Goal: Contribute content: Contribute content

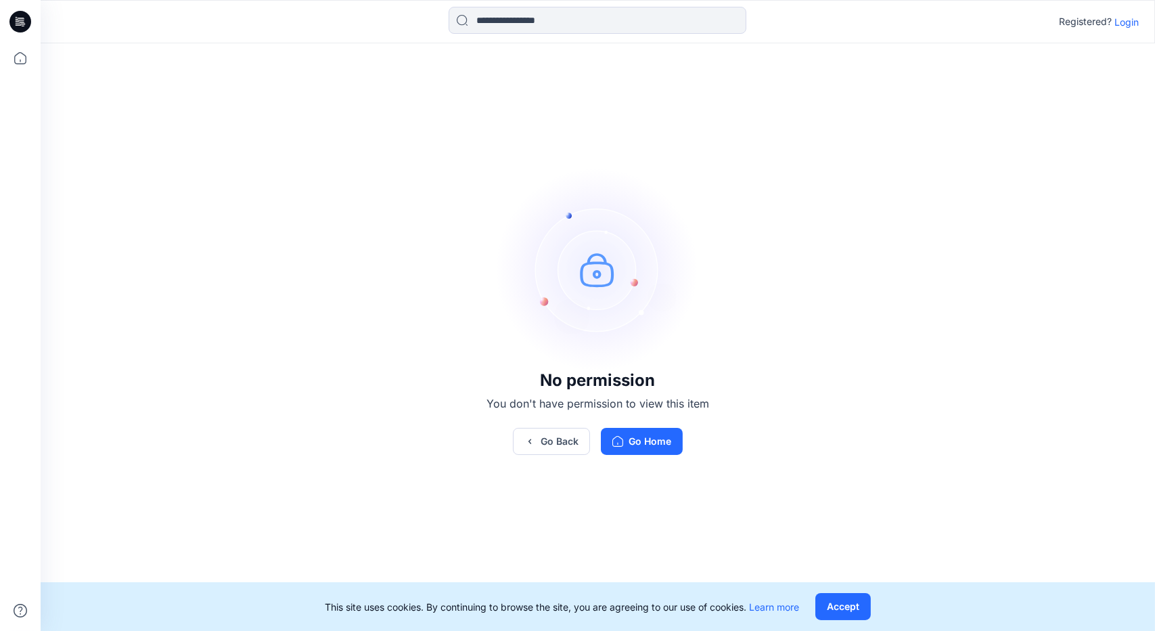
click at [1122, 23] on p "Login" at bounding box center [1127, 22] width 24 height 14
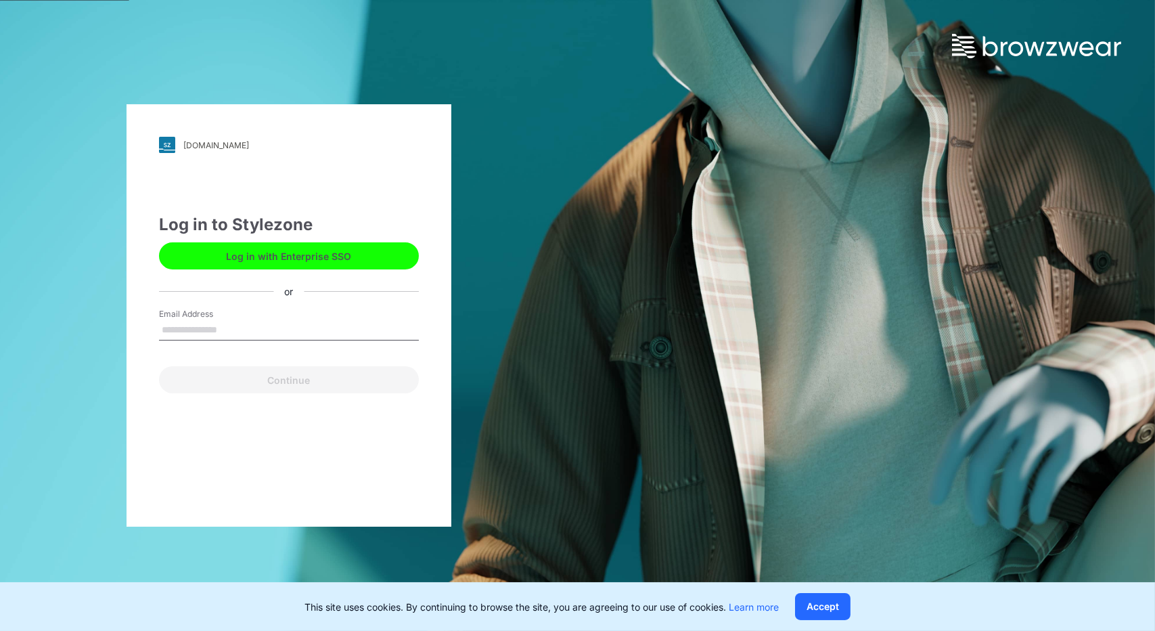
click at [225, 328] on input "Email Address" at bounding box center [289, 330] width 260 height 20
type input "**********"
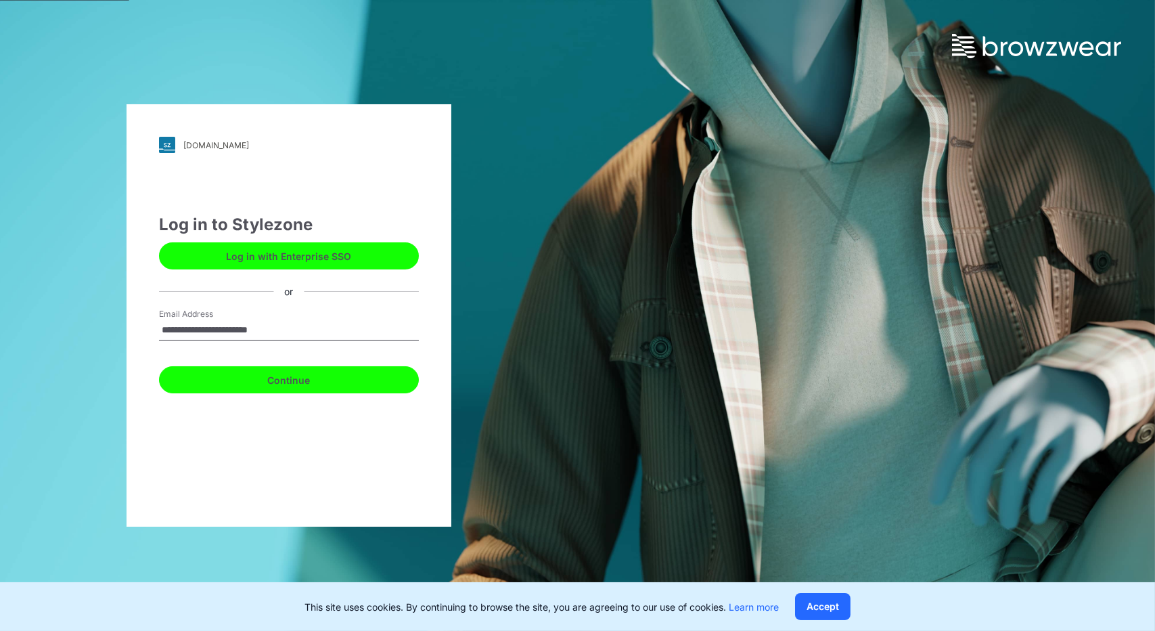
click at [298, 380] on button "Continue" at bounding box center [289, 379] width 260 height 27
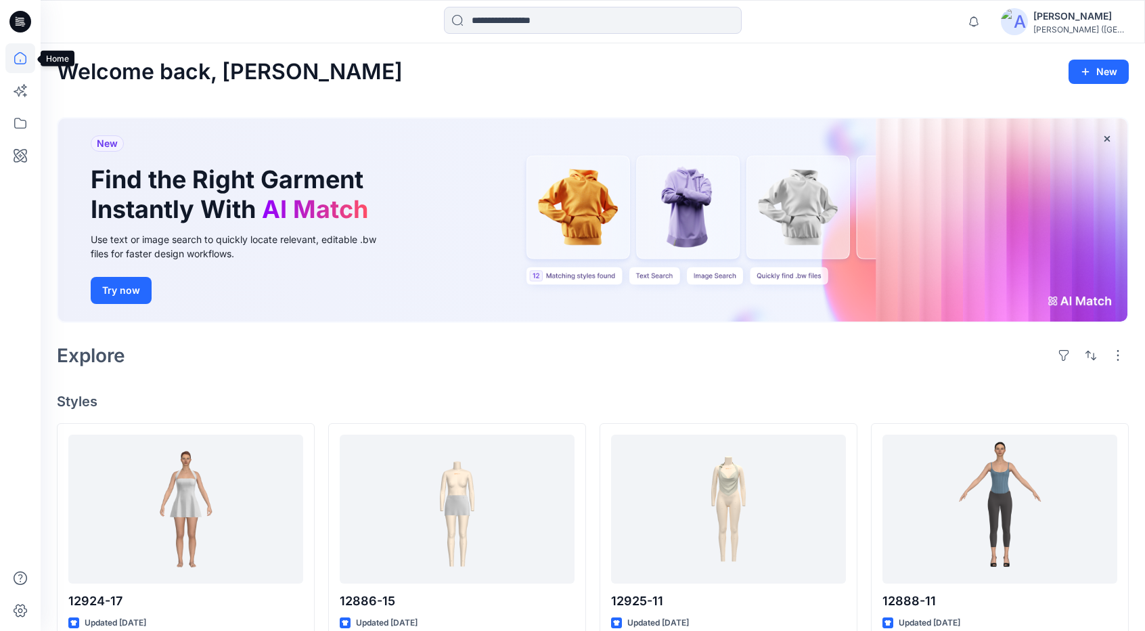
click at [24, 52] on icon at bounding box center [20, 58] width 30 height 30
click at [21, 125] on icon at bounding box center [20, 123] width 30 height 30
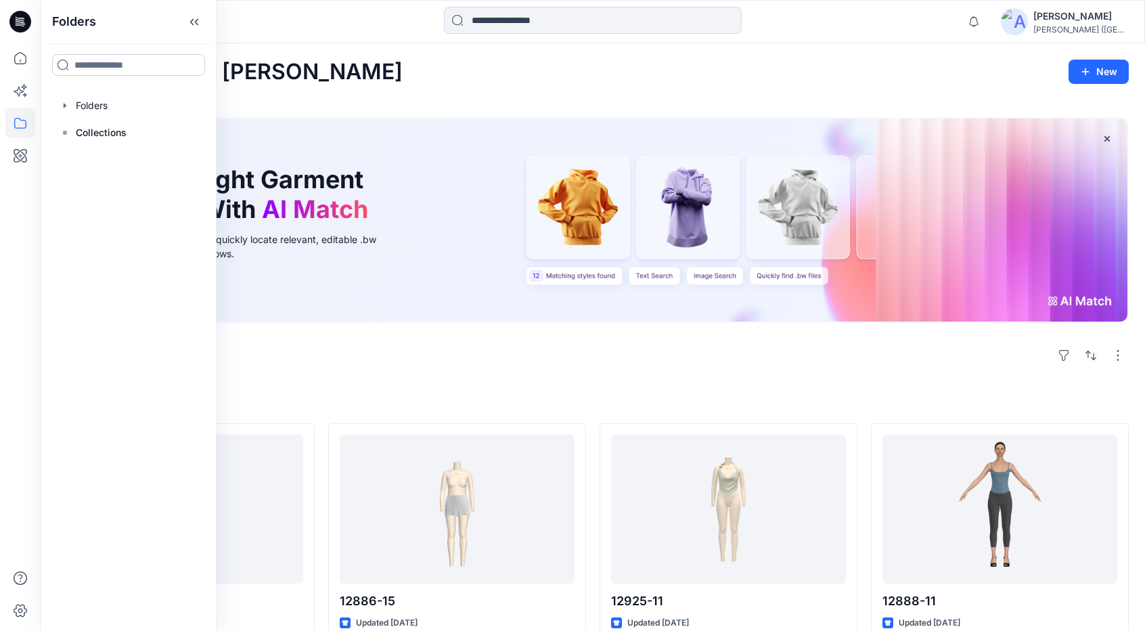
click at [83, 66] on input at bounding box center [128, 65] width 153 height 22
type input "**"
click at [188, 64] on div at bounding box center [194, 65] width 22 height 22
click at [194, 64] on icon at bounding box center [194, 64] width 5 height 5
drag, startPoint x: 96, startPoint y: 66, endPoint x: 100, endPoint y: 96, distance: 30.1
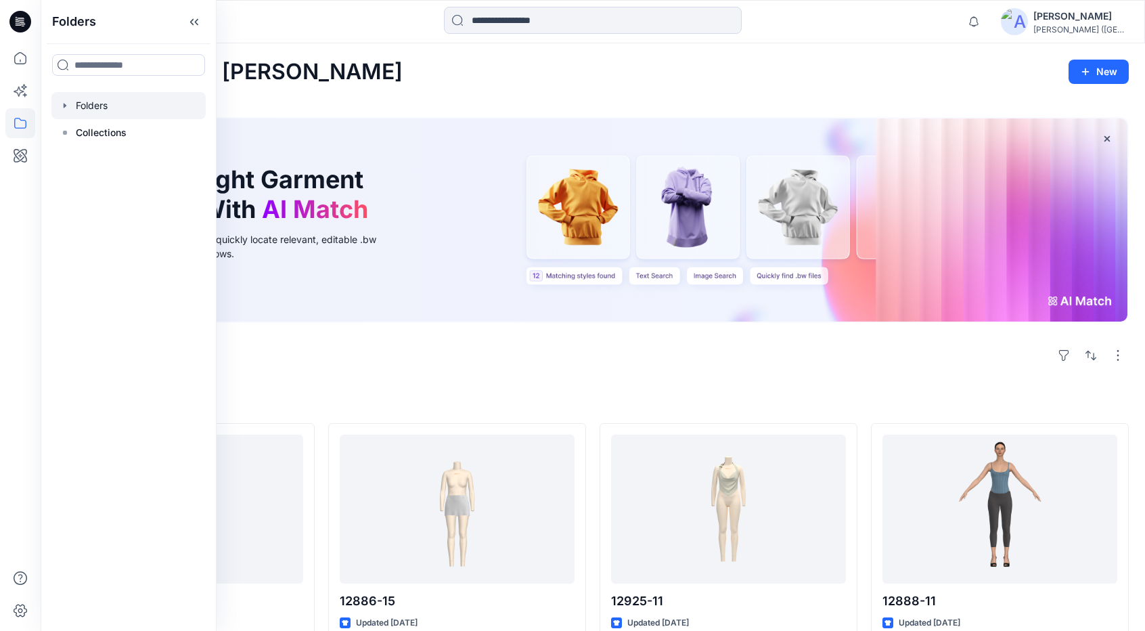
click at [96, 66] on input at bounding box center [128, 65] width 153 height 22
type input "****"
click at [122, 129] on span "room Sample woven" at bounding box center [148, 128] width 96 height 12
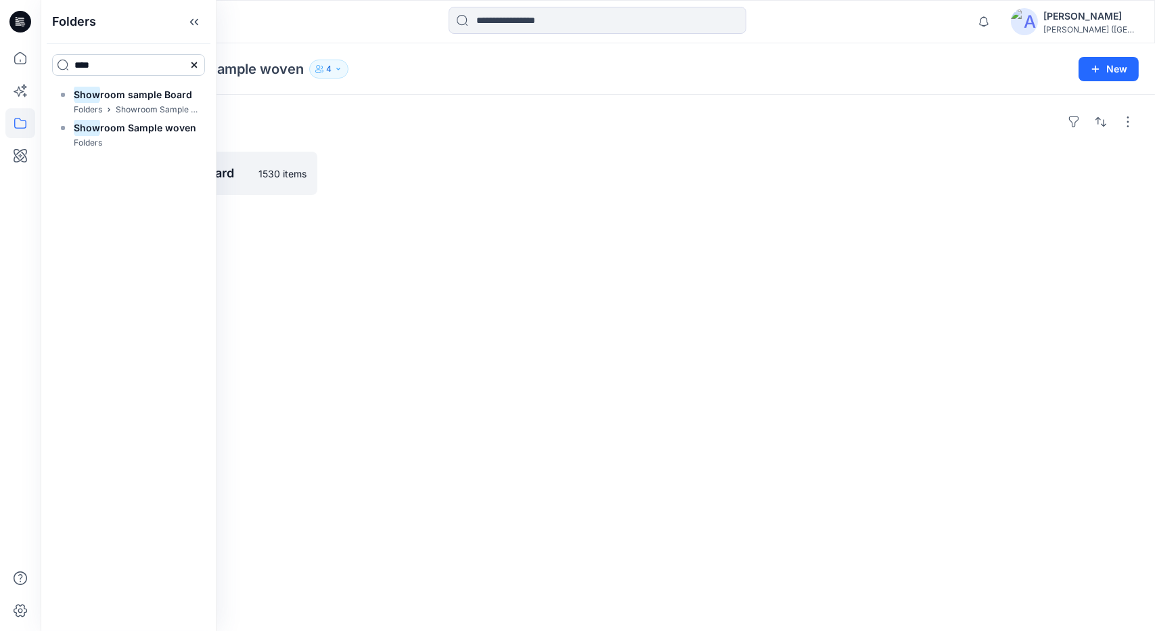
click at [192, 62] on icon at bounding box center [194, 65] width 11 height 11
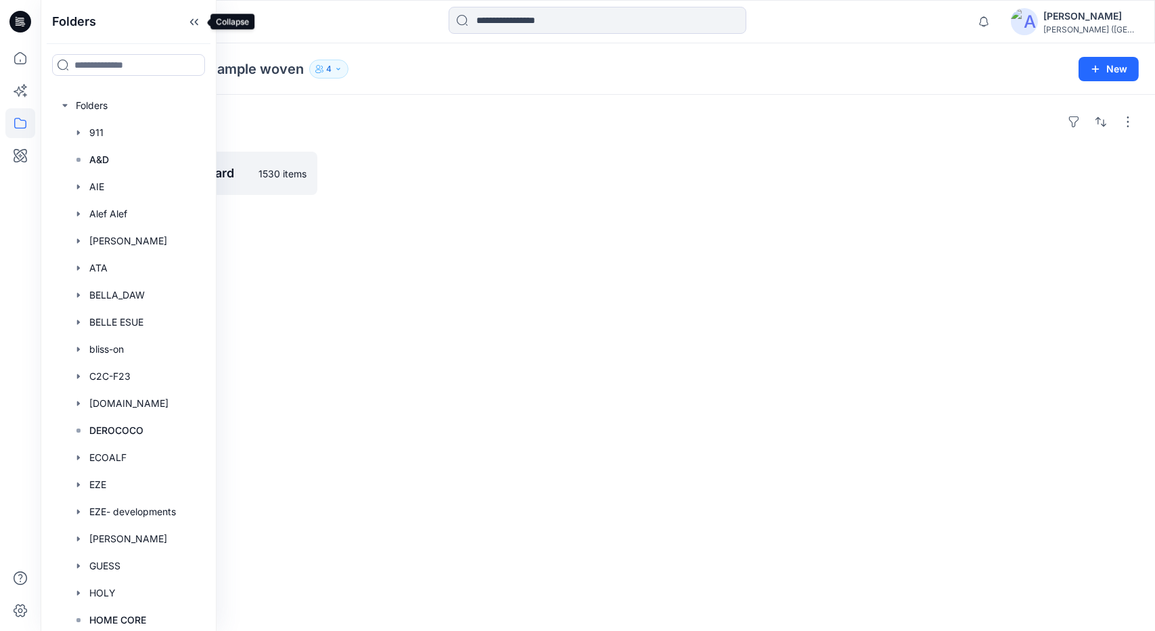
click at [198, 14] on icon at bounding box center [194, 22] width 22 height 22
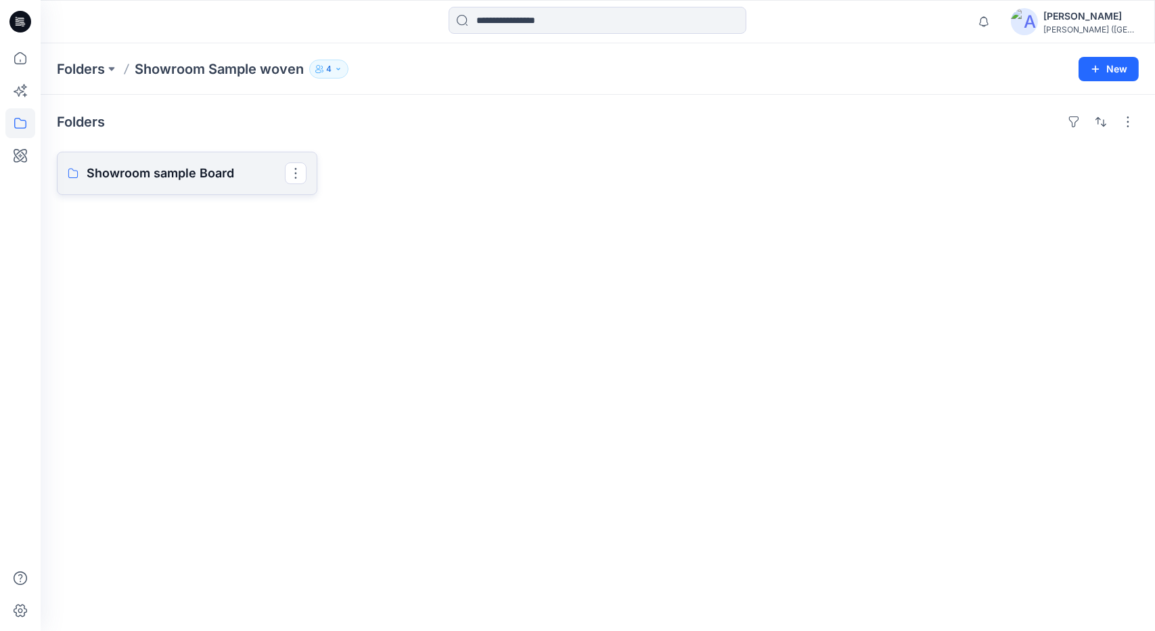
click at [136, 174] on p "Showroom sample Board" at bounding box center [186, 173] width 198 height 19
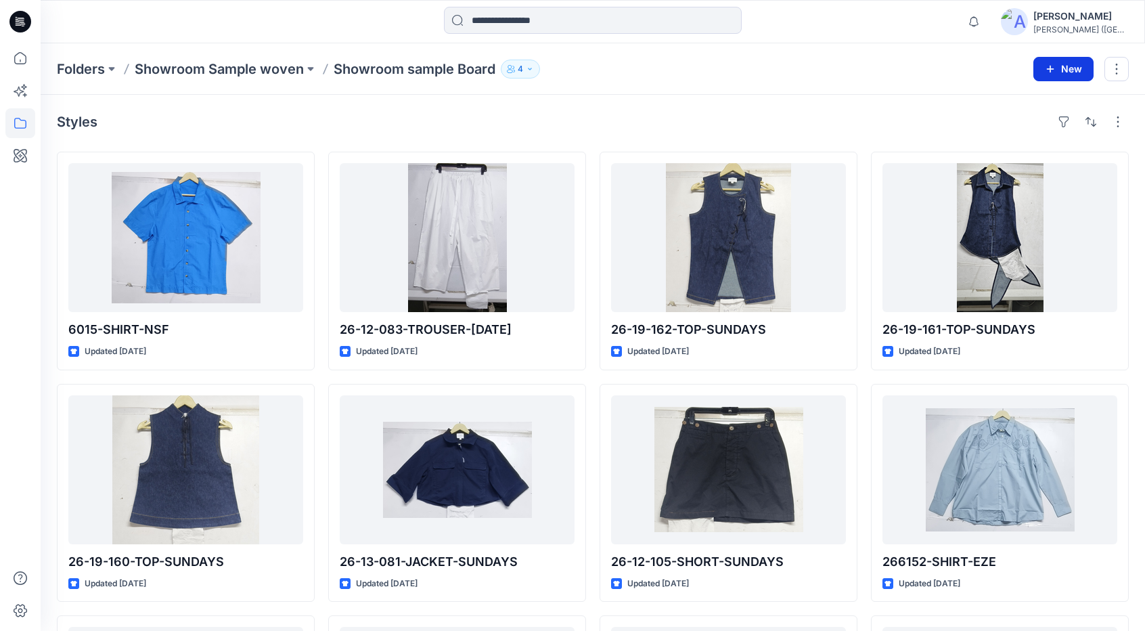
click at [1048, 68] on icon "button" at bounding box center [1050, 69] width 11 height 11
click at [1021, 102] on p "New Style" at bounding box center [1021, 103] width 45 height 16
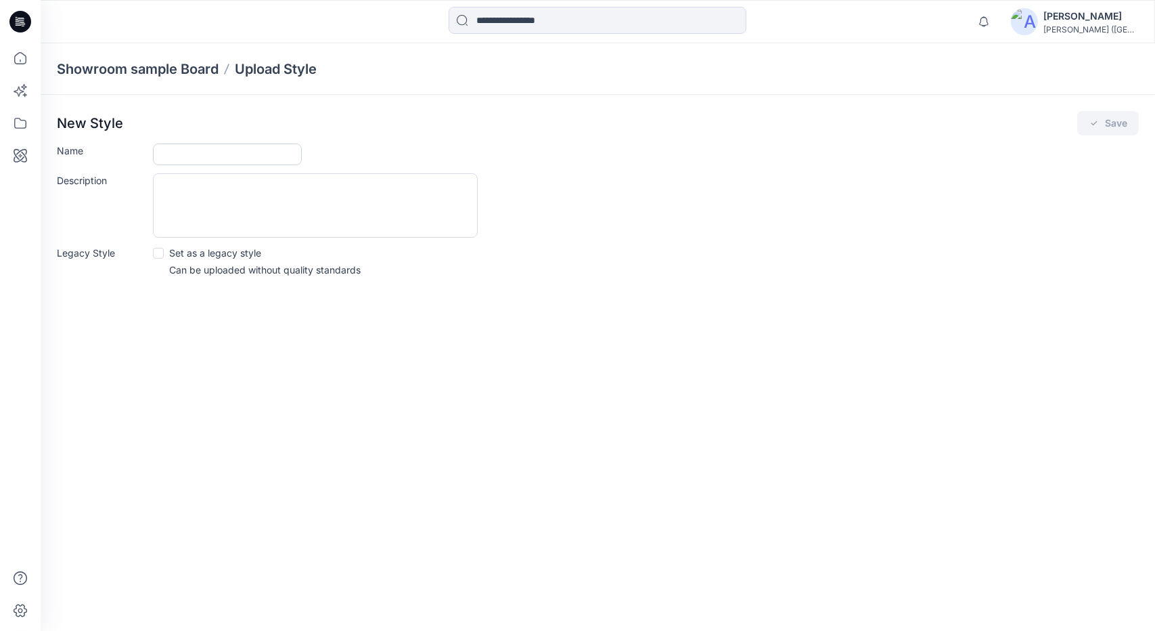
click at [190, 147] on input "Name" at bounding box center [227, 154] width 149 height 22
type input "**********"
click at [1110, 127] on button "Save" at bounding box center [1109, 123] width 62 height 24
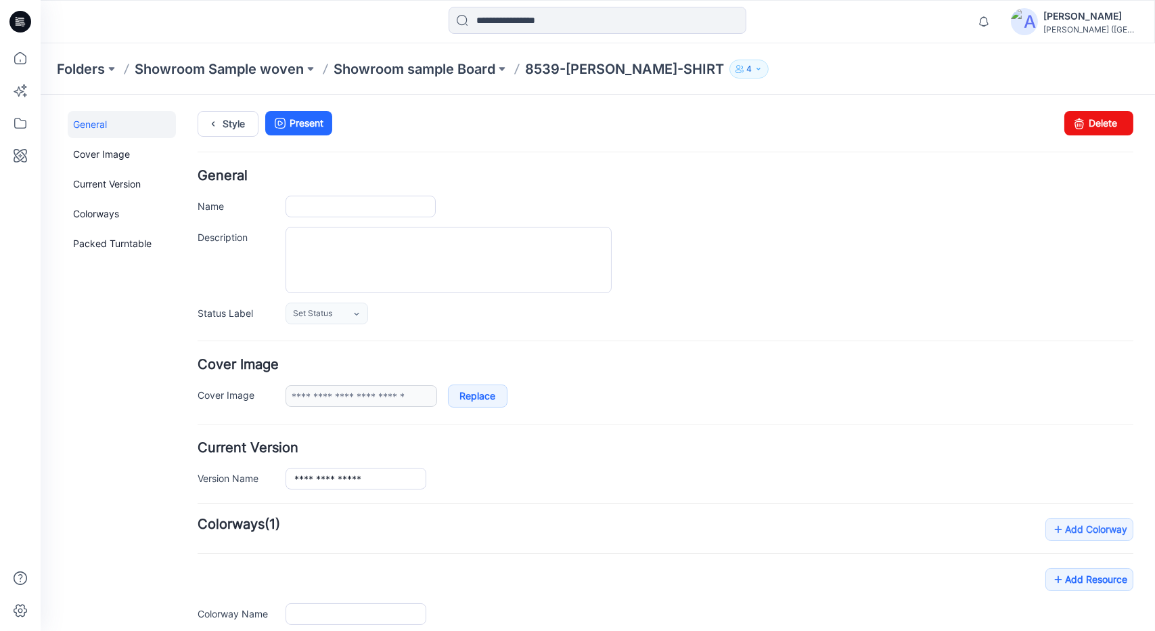
type input "**********"
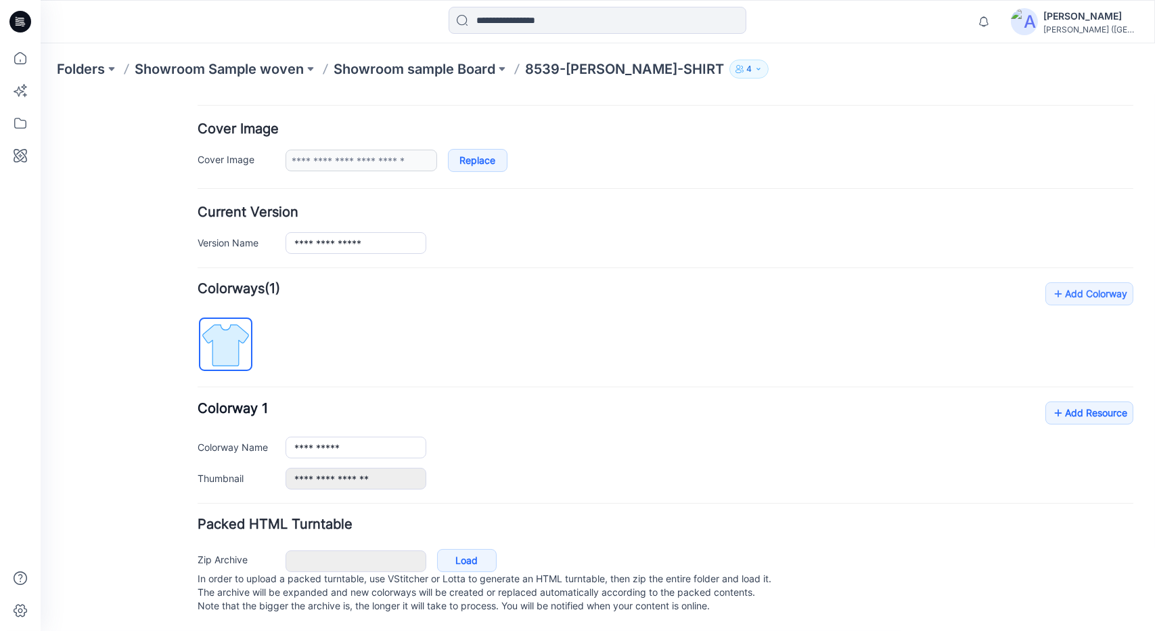
scroll to position [248, 0]
click at [1077, 401] on link "Add Resource" at bounding box center [1090, 412] width 88 height 23
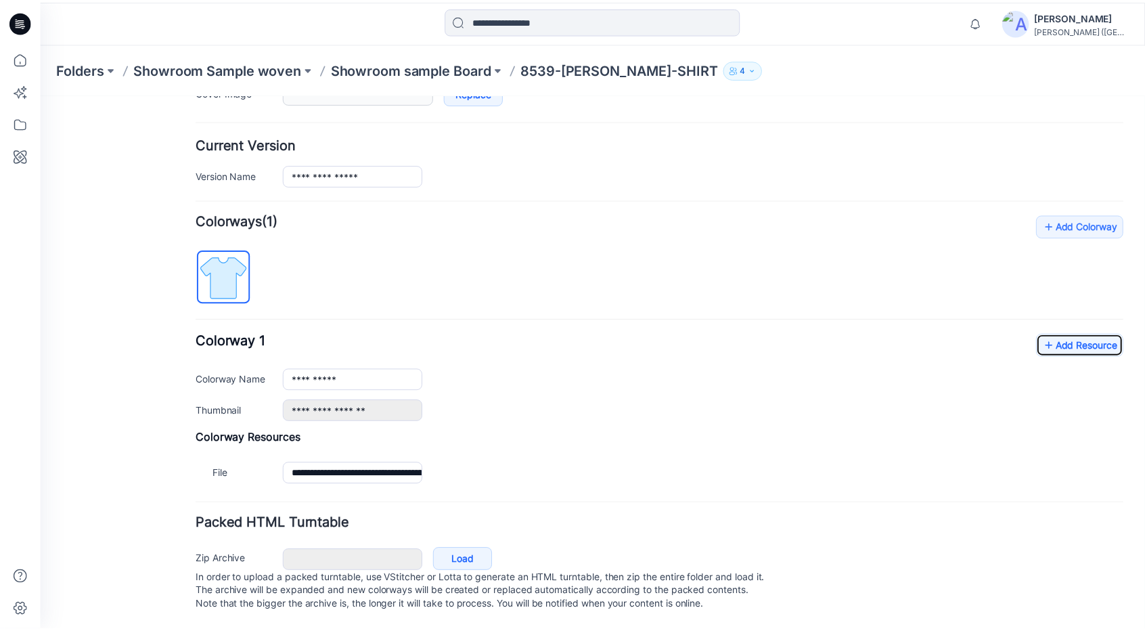
scroll to position [315, 0]
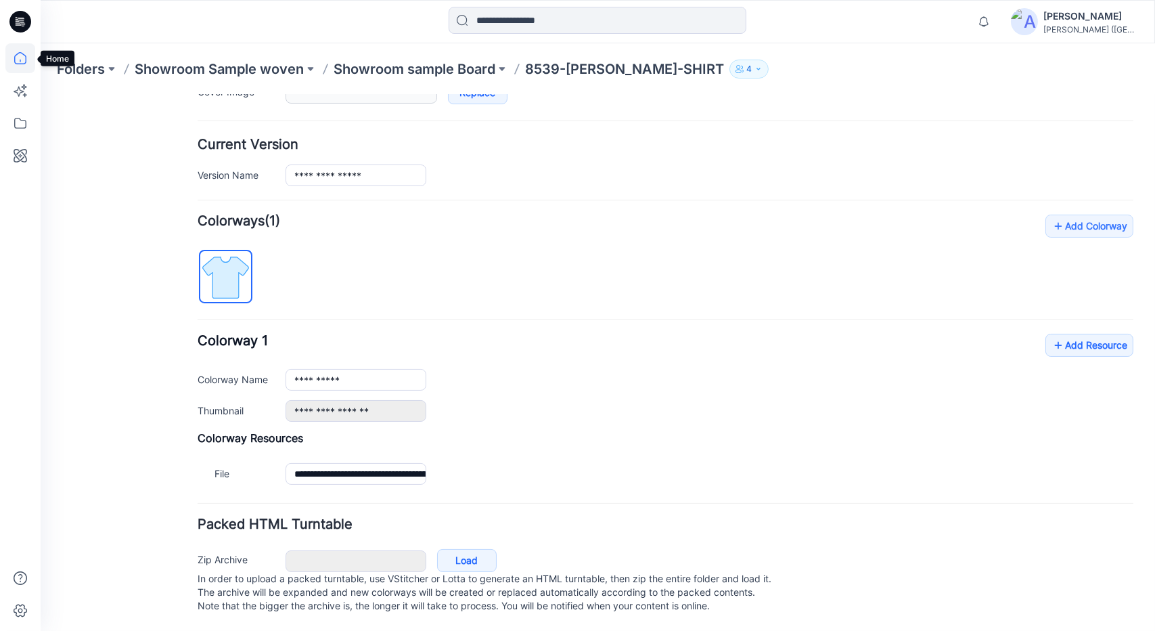
click at [22, 56] on icon at bounding box center [20, 58] width 30 height 30
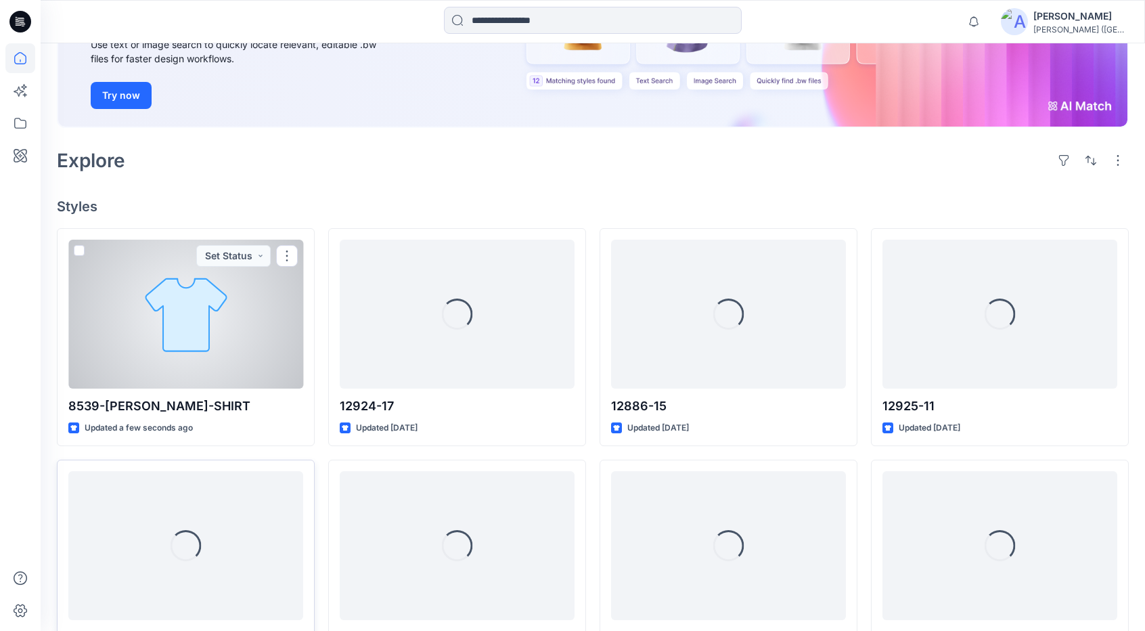
scroll to position [338, 0]
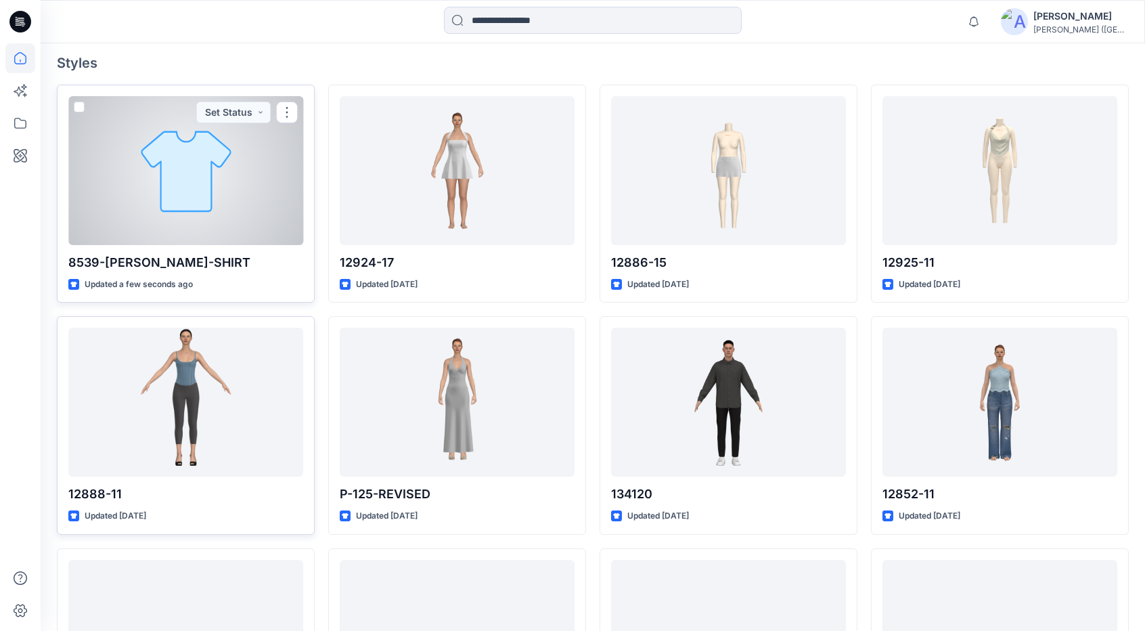
click at [240, 178] on div at bounding box center [185, 170] width 235 height 149
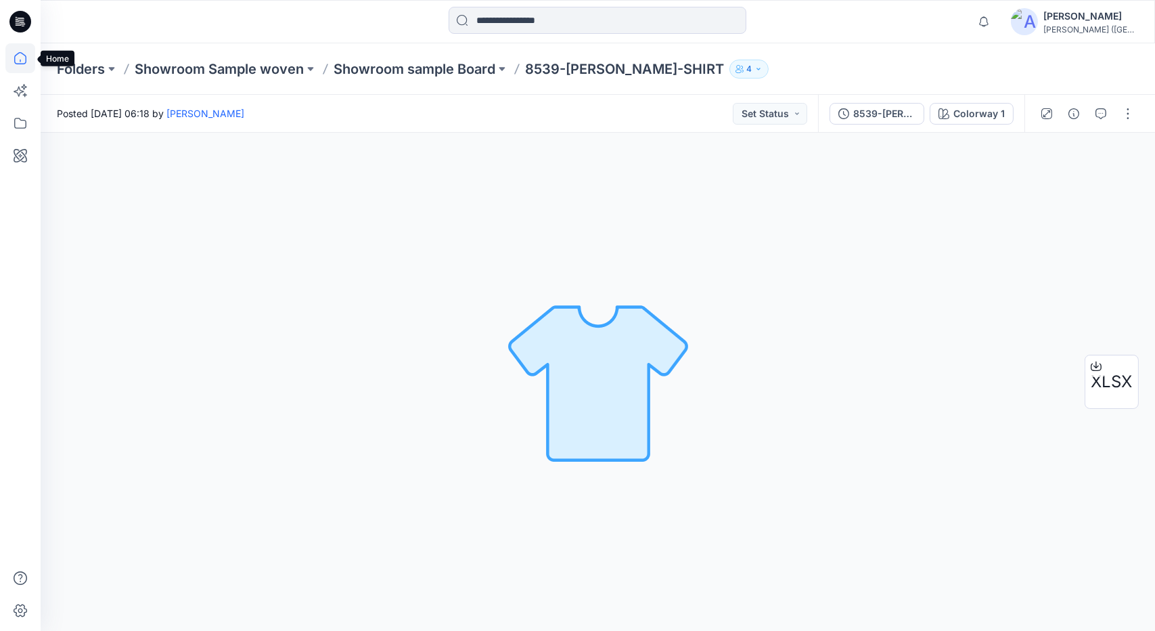
click at [20, 58] on icon at bounding box center [20, 58] width 30 height 30
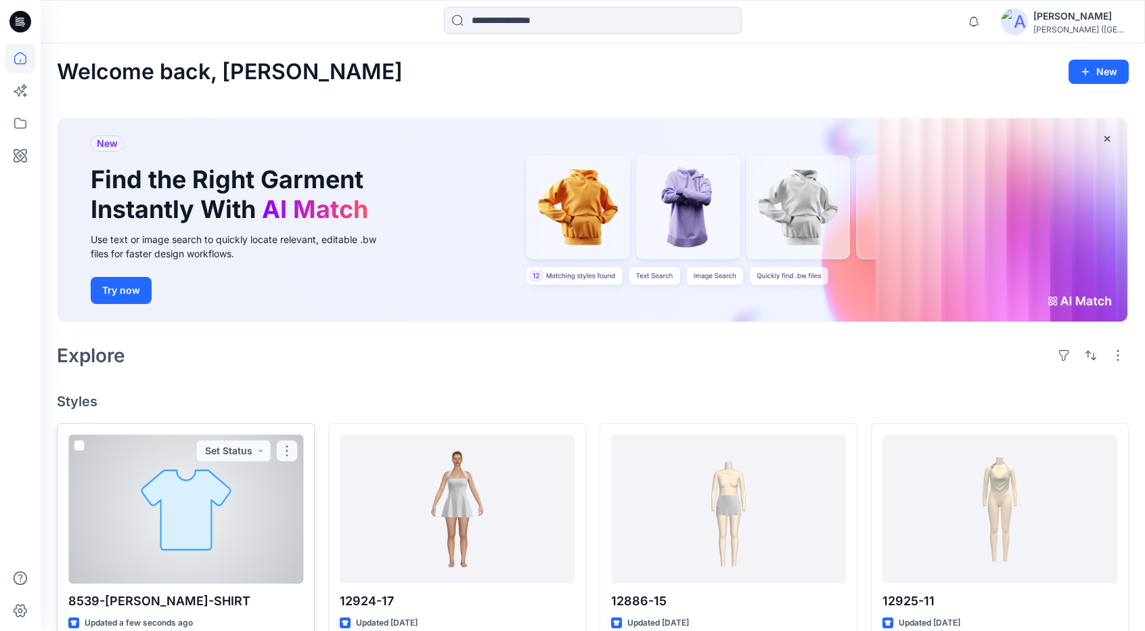
click at [285, 447] on button "button" at bounding box center [287, 451] width 22 height 22
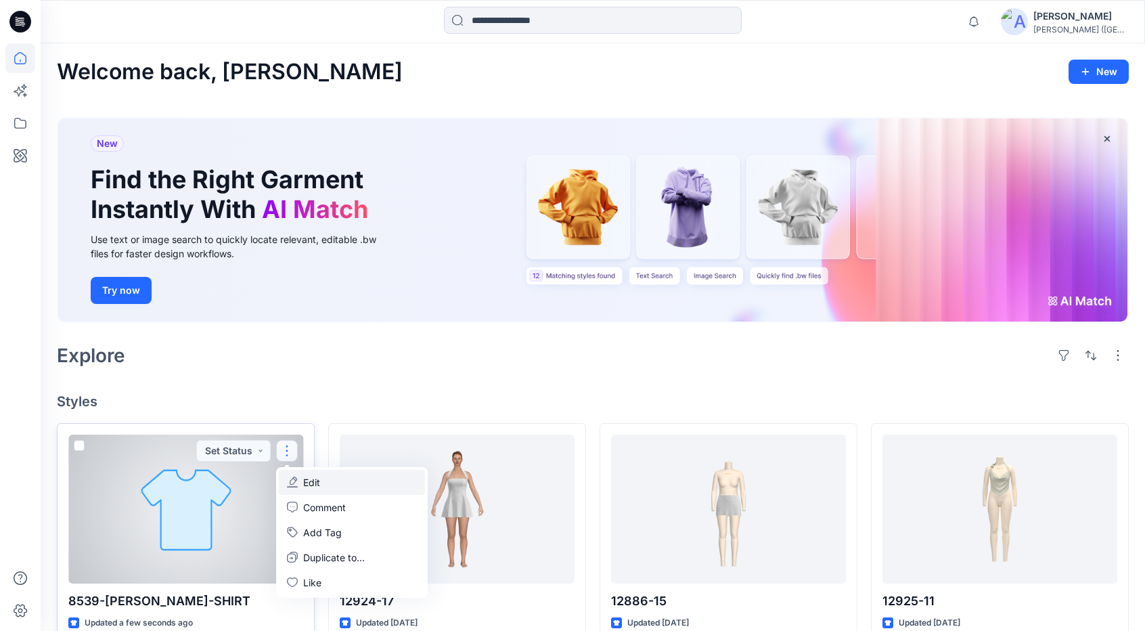
click at [328, 482] on button "Edit" at bounding box center [352, 482] width 146 height 25
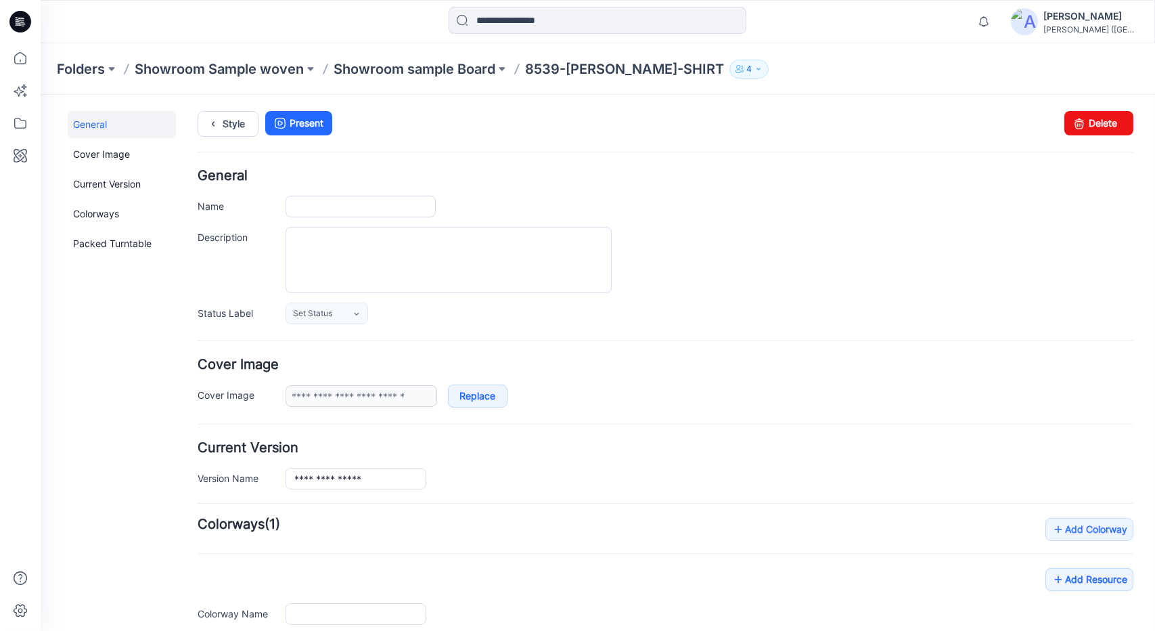
type input "**********"
click at [1089, 126] on link "Delete" at bounding box center [1099, 122] width 69 height 24
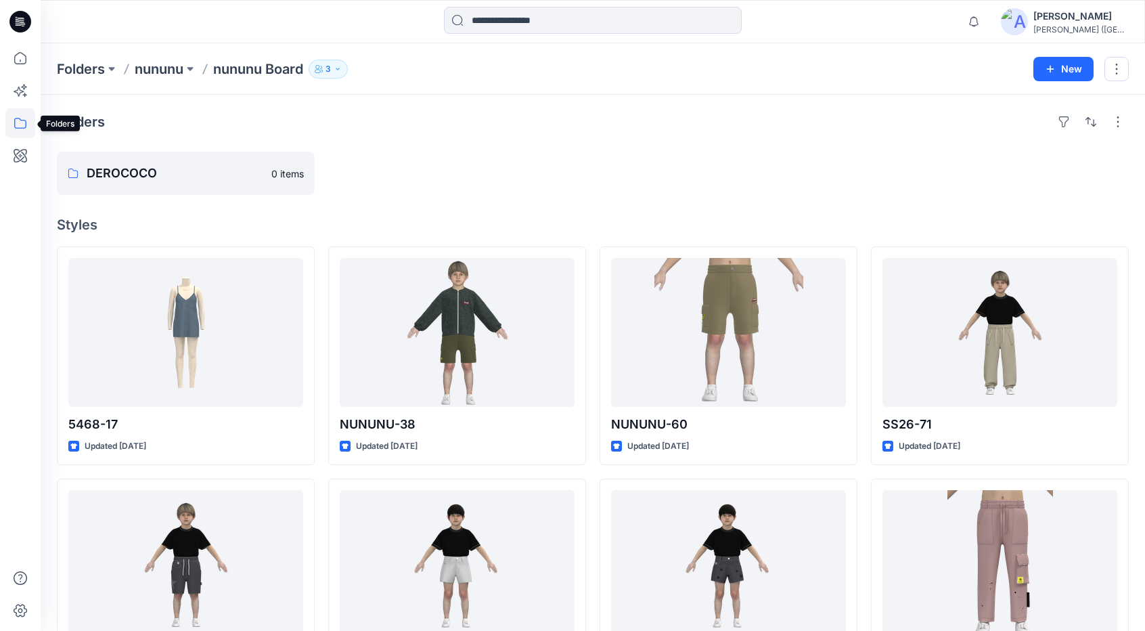
click at [16, 123] on icon at bounding box center [20, 123] width 30 height 30
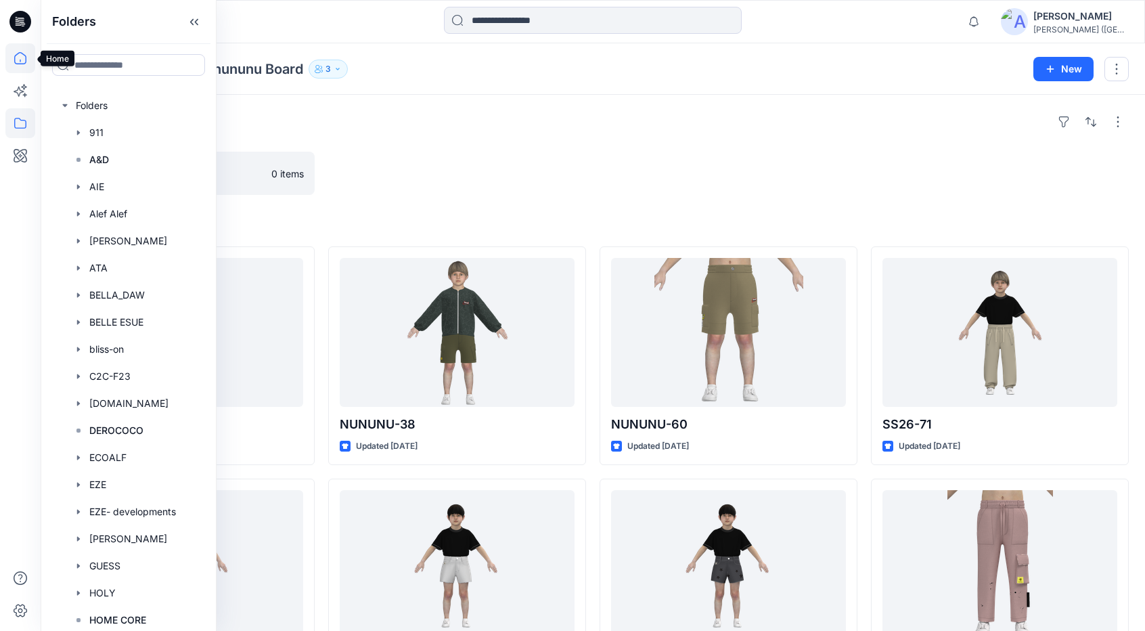
click at [16, 56] on icon at bounding box center [20, 58] width 30 height 30
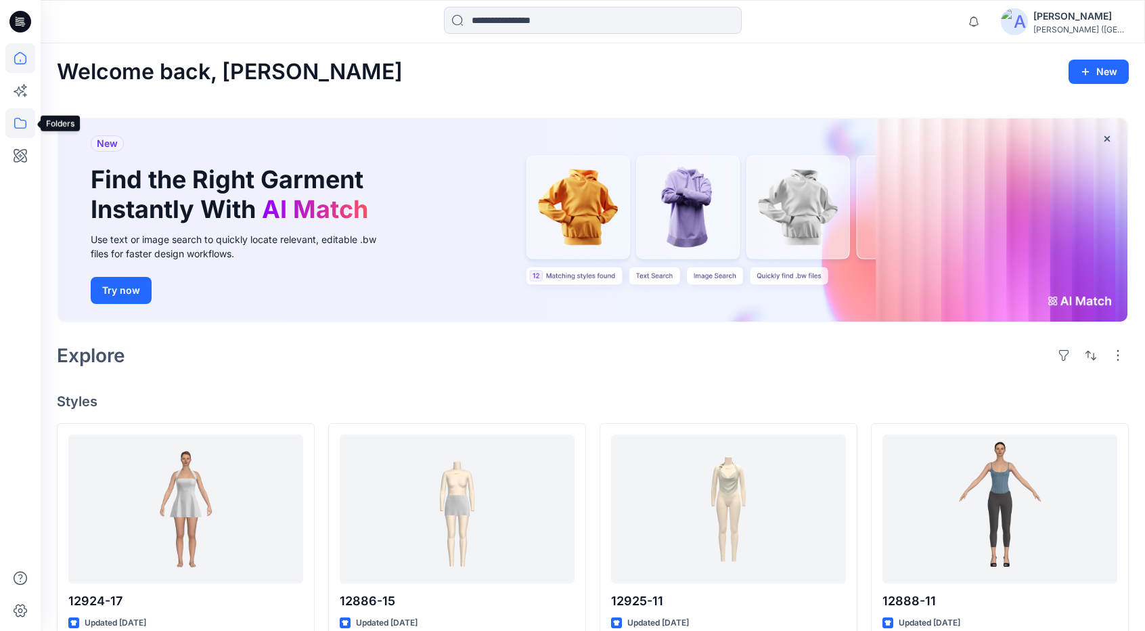
click at [27, 126] on icon at bounding box center [20, 123] width 30 height 30
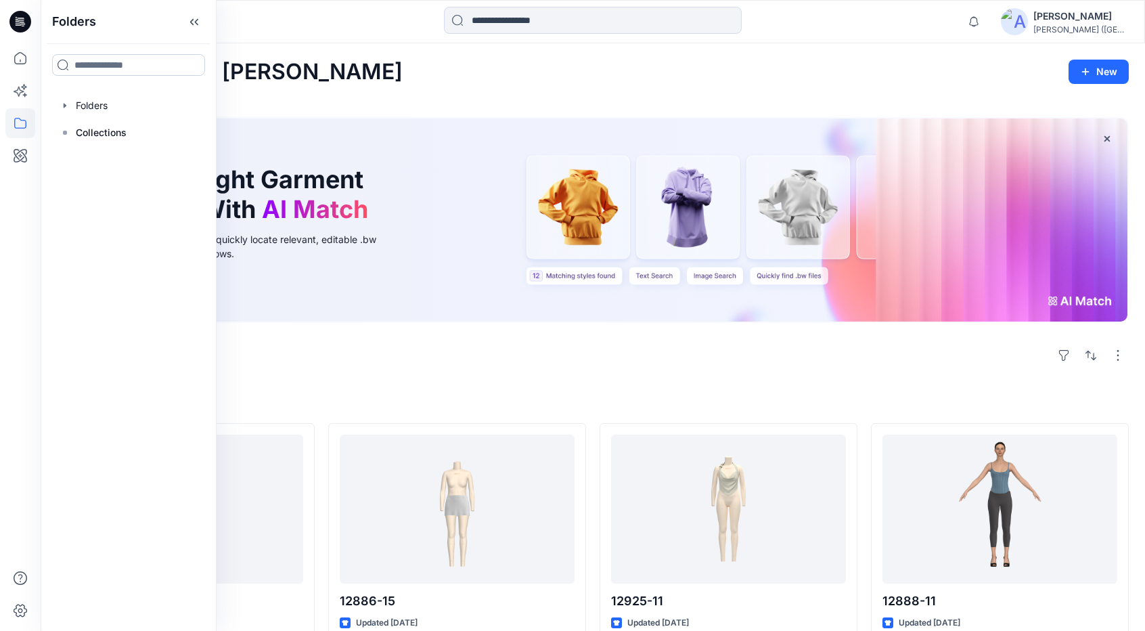
click at [123, 62] on input at bounding box center [128, 65] width 153 height 22
type input "****"
click at [151, 130] on span "room Sample woven" at bounding box center [148, 128] width 96 height 12
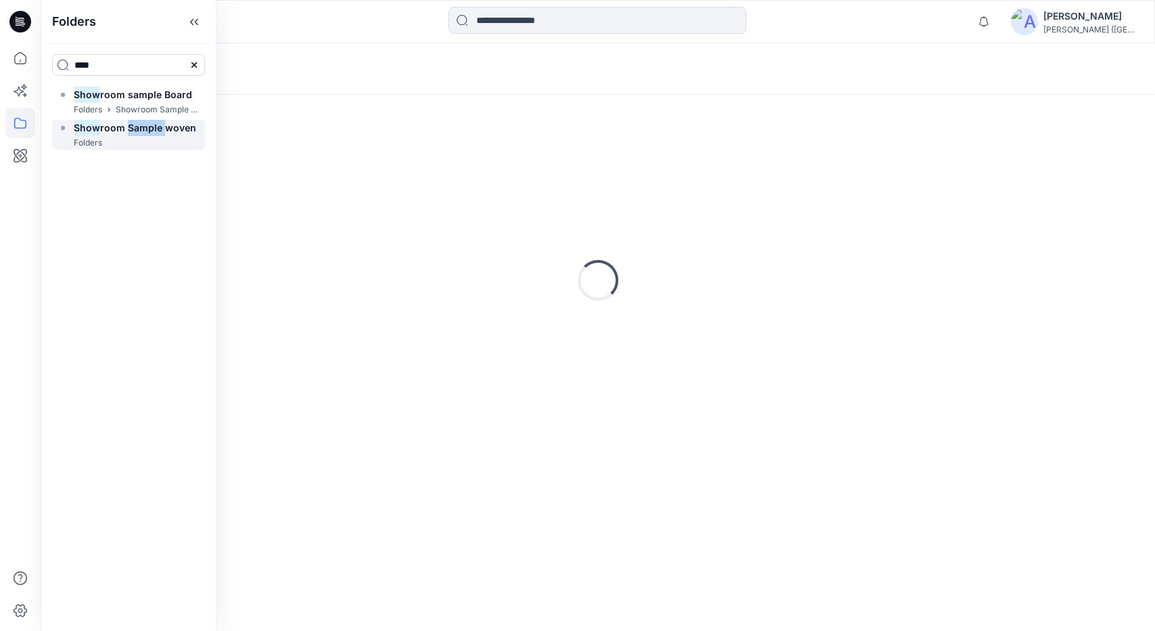
click at [151, 130] on span "room Sample woven" at bounding box center [148, 128] width 96 height 12
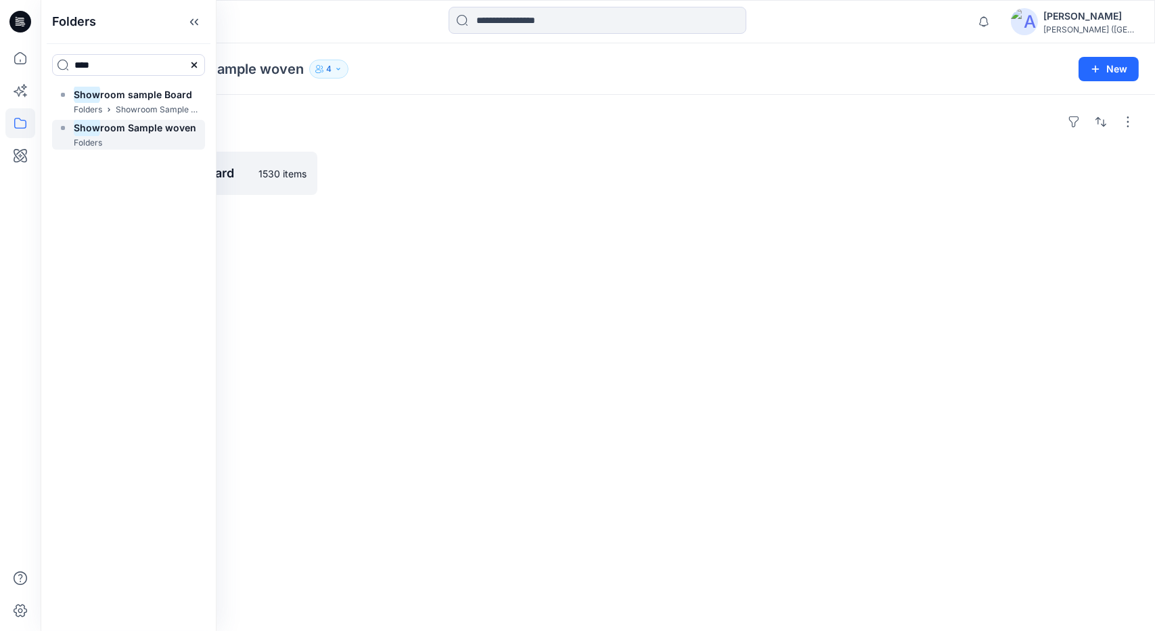
click at [175, 123] on span "room Sample woven" at bounding box center [148, 128] width 96 height 12
click at [349, 162] on div at bounding box center [461, 173] width 261 height 43
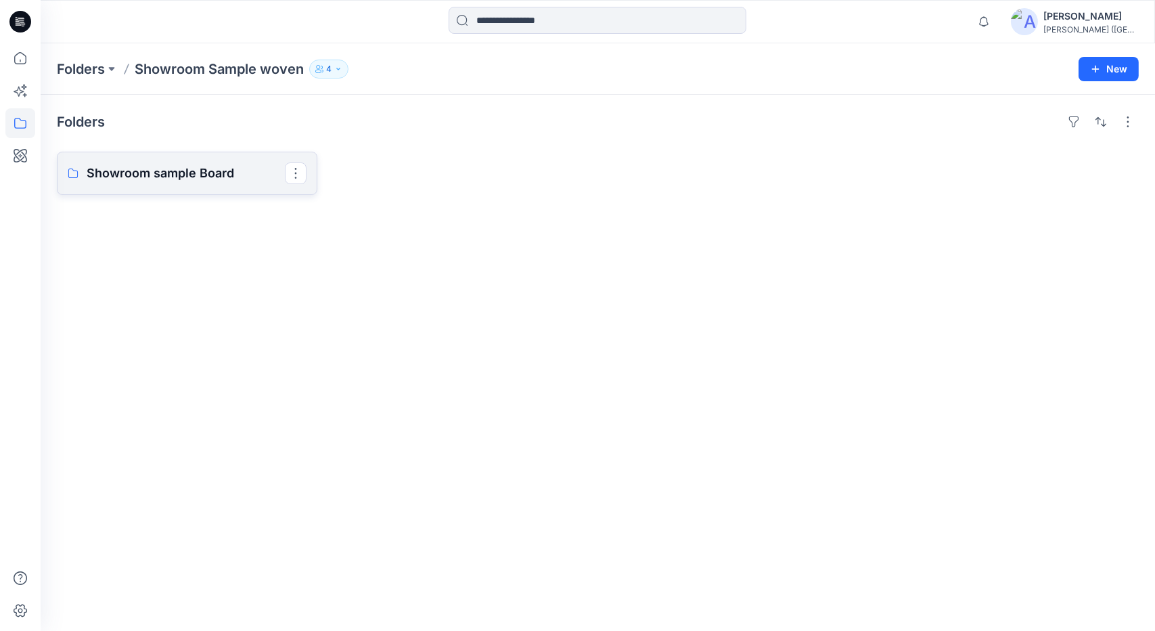
click at [187, 176] on p "Showroom sample Board" at bounding box center [186, 173] width 198 height 19
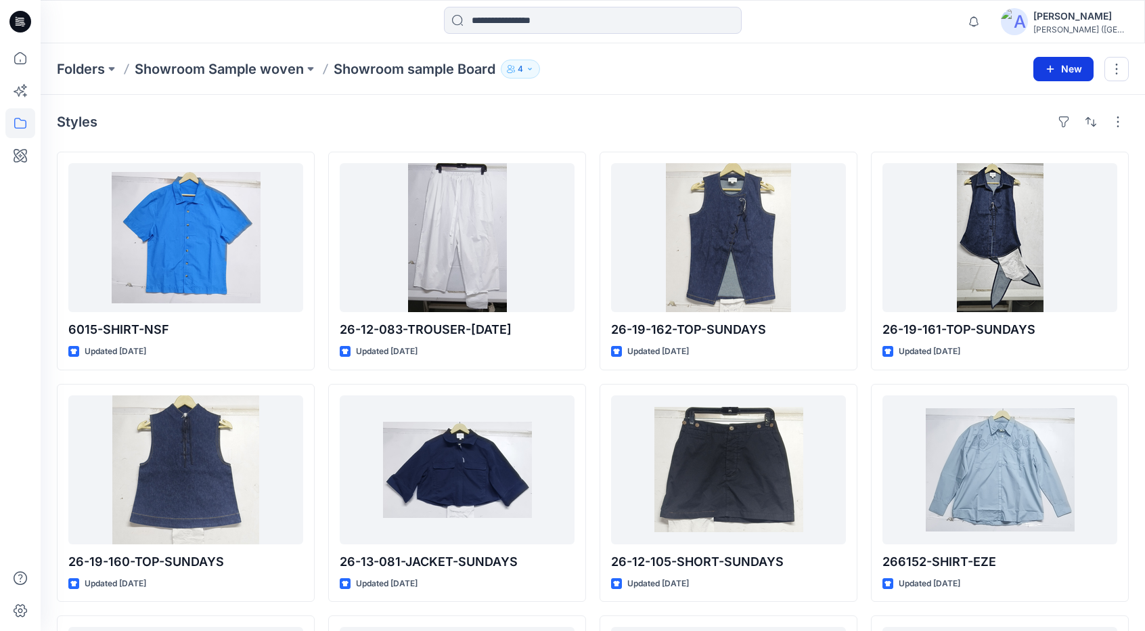
click at [1077, 72] on button "New" at bounding box center [1064, 69] width 60 height 24
click at [1061, 104] on button "New Style" at bounding box center [1033, 102] width 116 height 27
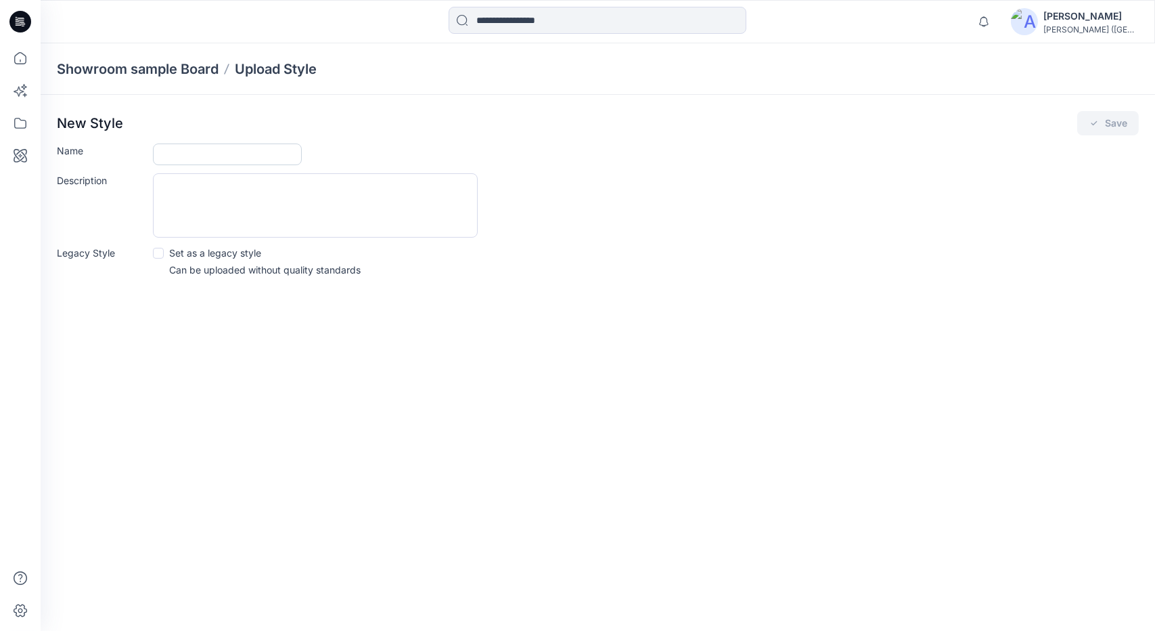
click at [245, 154] on input "Name" at bounding box center [227, 154] width 149 height 22
type input "**********"
click at [1112, 120] on button "Save" at bounding box center [1109, 123] width 62 height 24
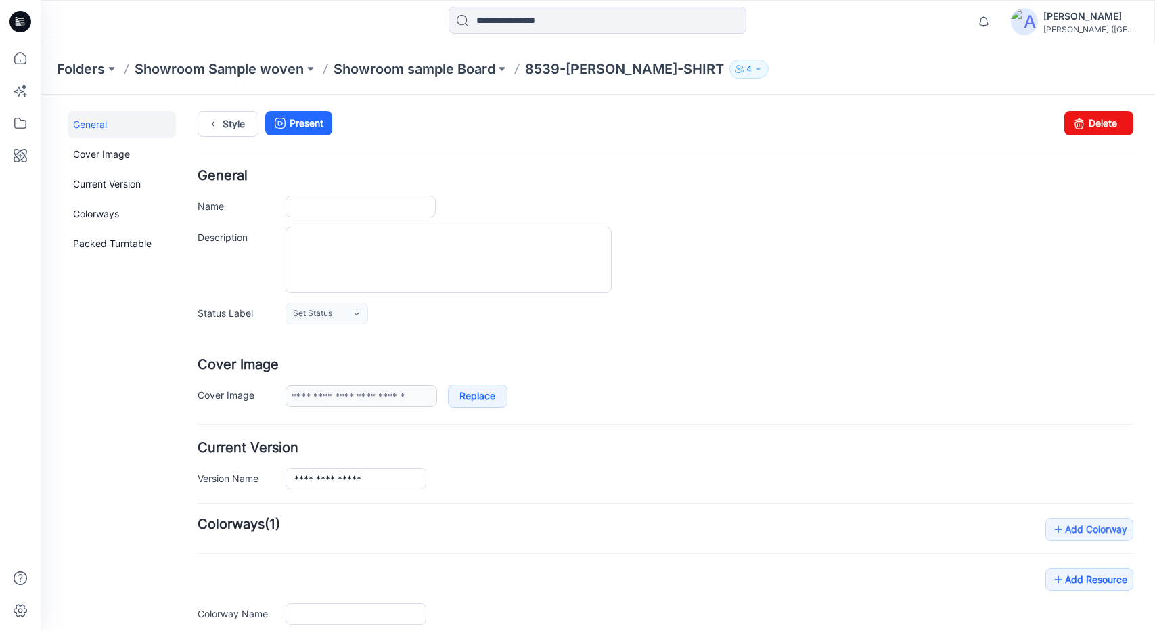
type input "**********"
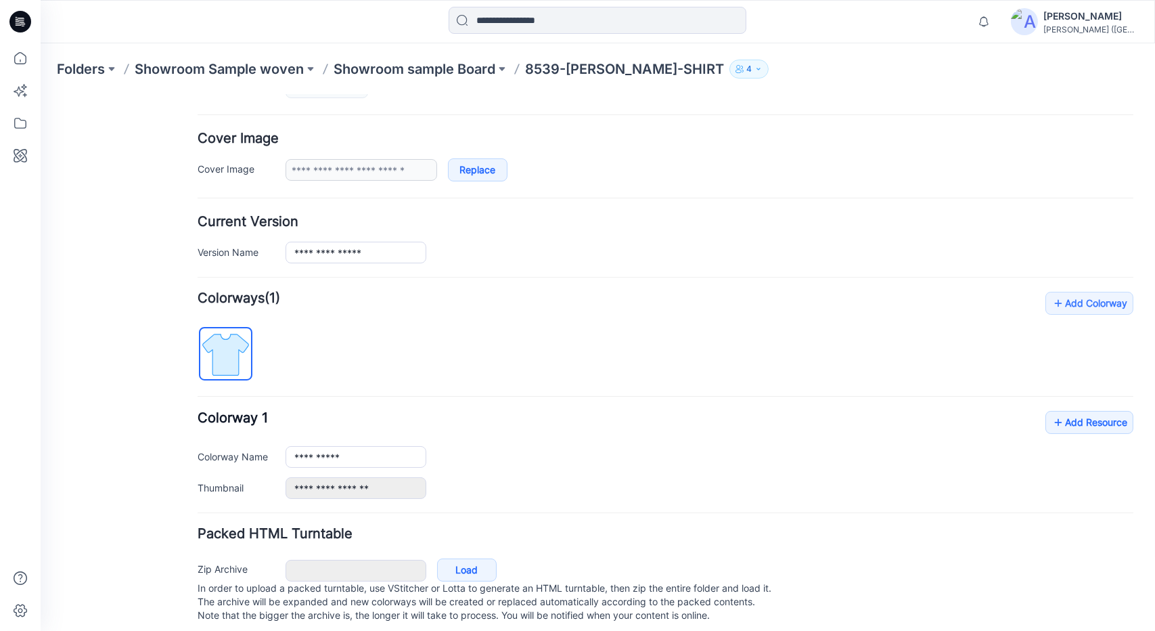
scroll to position [248, 0]
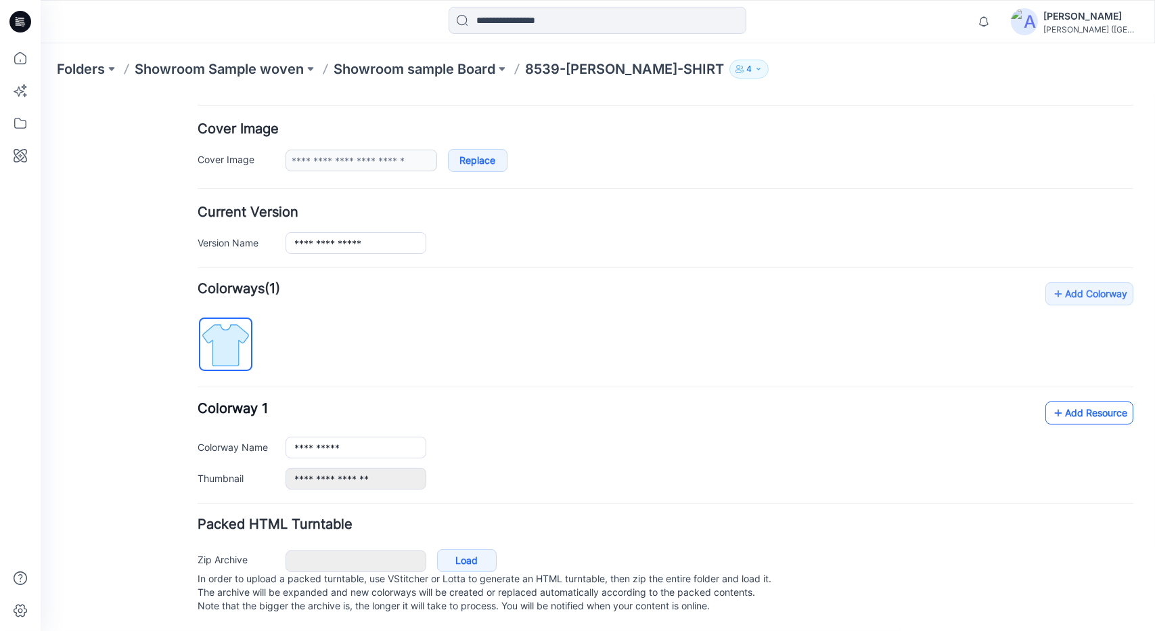
click at [1085, 402] on link "Add Resource" at bounding box center [1090, 412] width 88 height 23
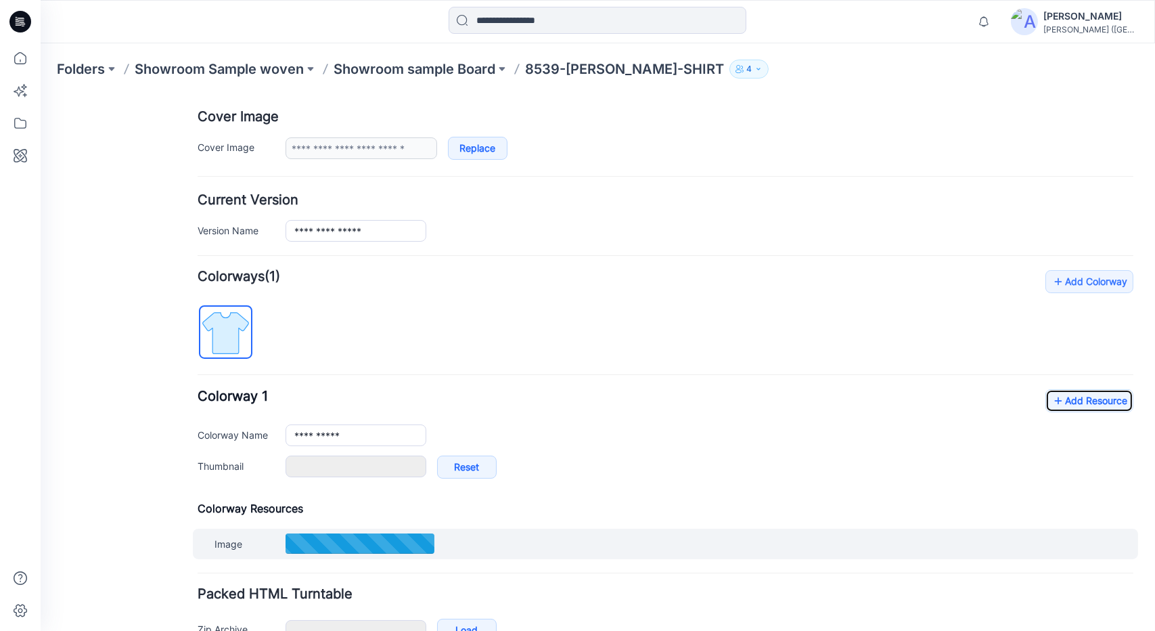
type input "**********"
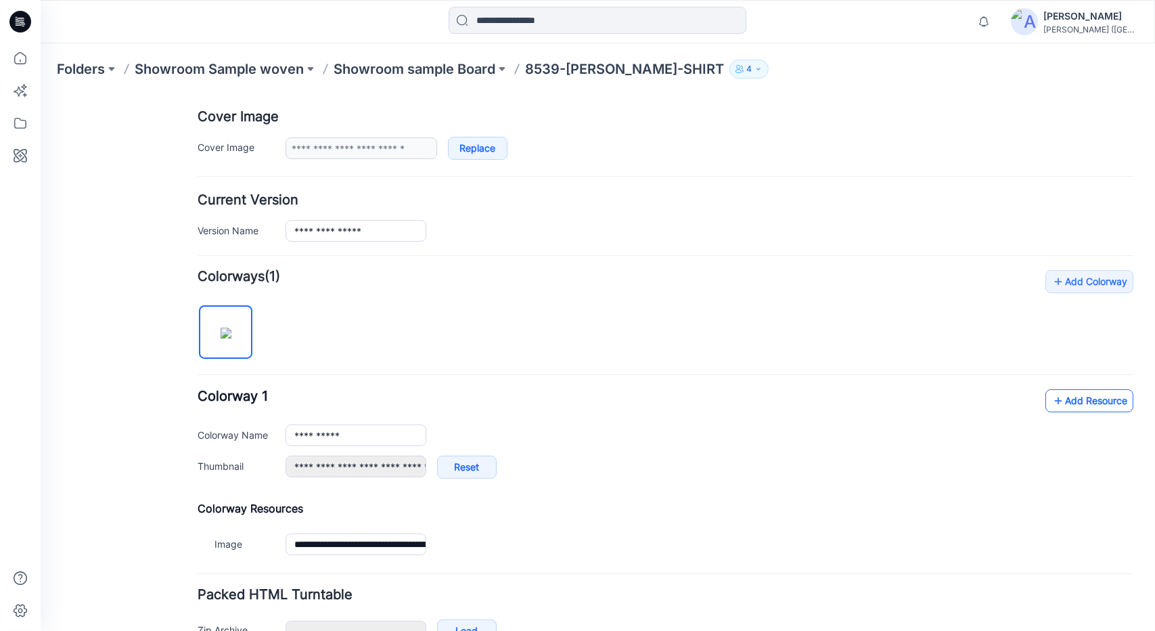
click at [1103, 391] on link "Add Resource" at bounding box center [1090, 400] width 88 height 23
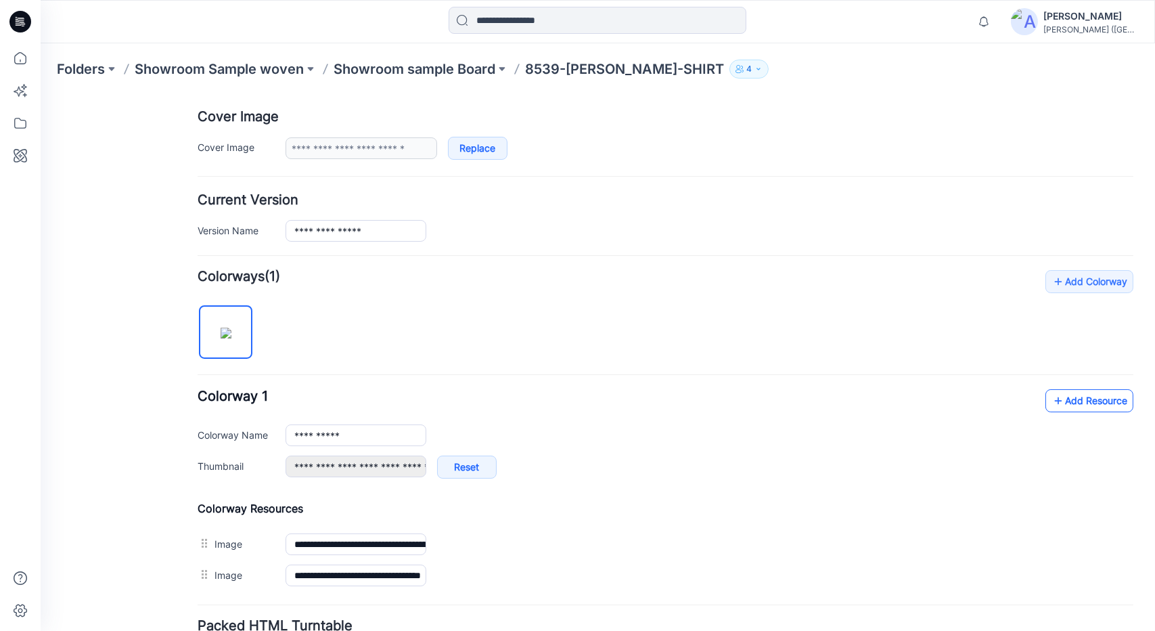
click at [1106, 398] on link "Add Resource" at bounding box center [1090, 400] width 88 height 23
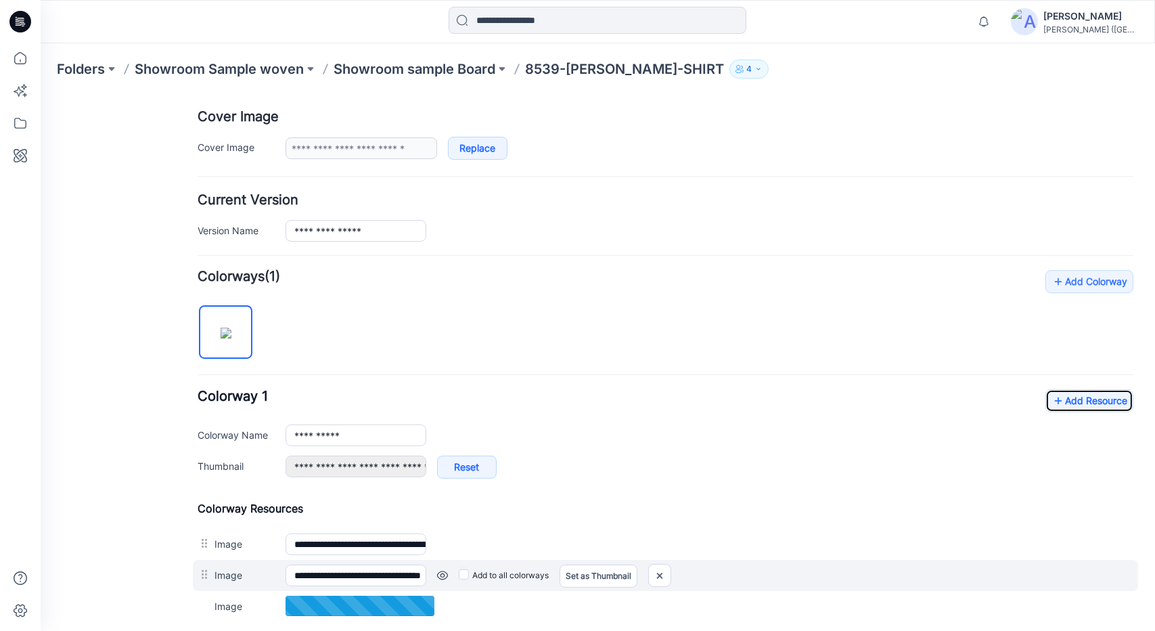
scroll to position [315, 0]
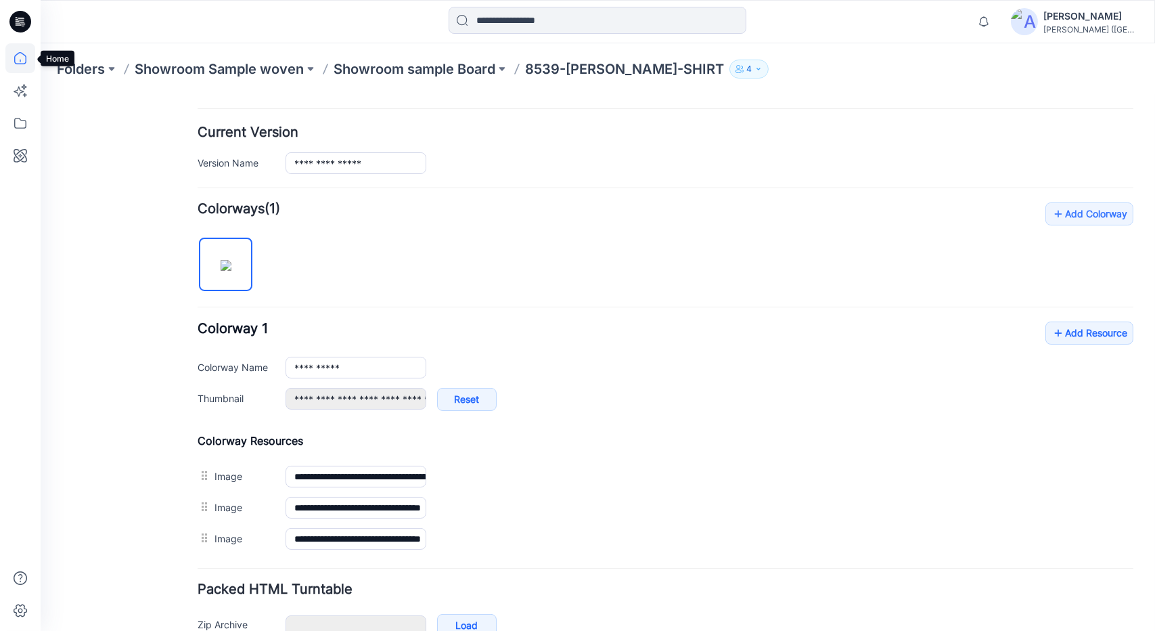
click at [19, 52] on icon at bounding box center [20, 58] width 12 height 12
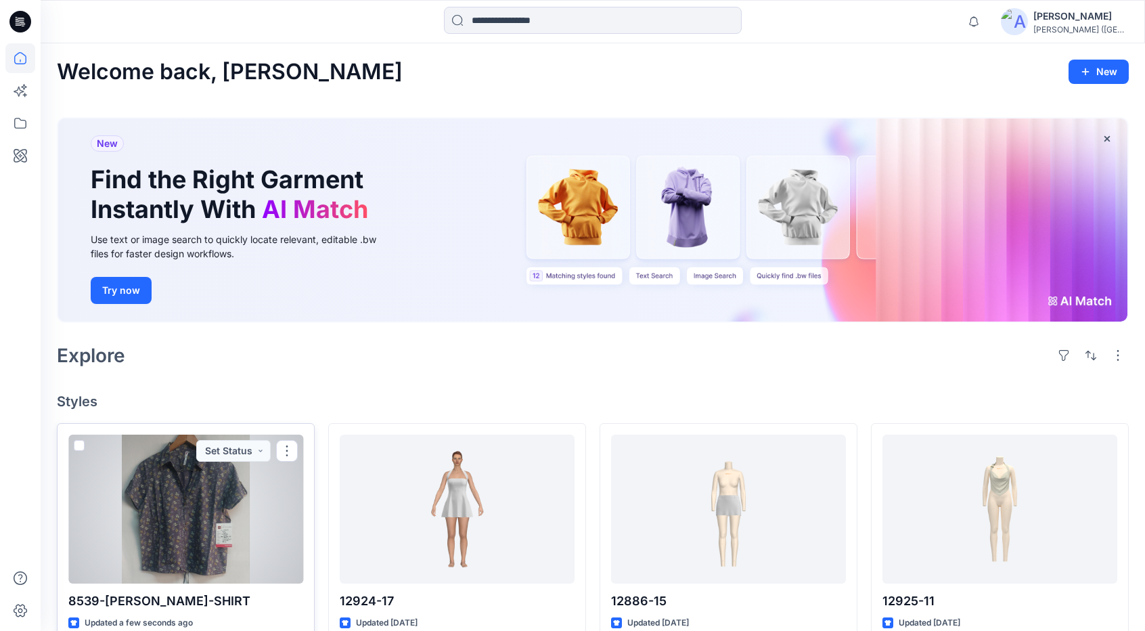
click at [238, 479] on div at bounding box center [185, 509] width 235 height 149
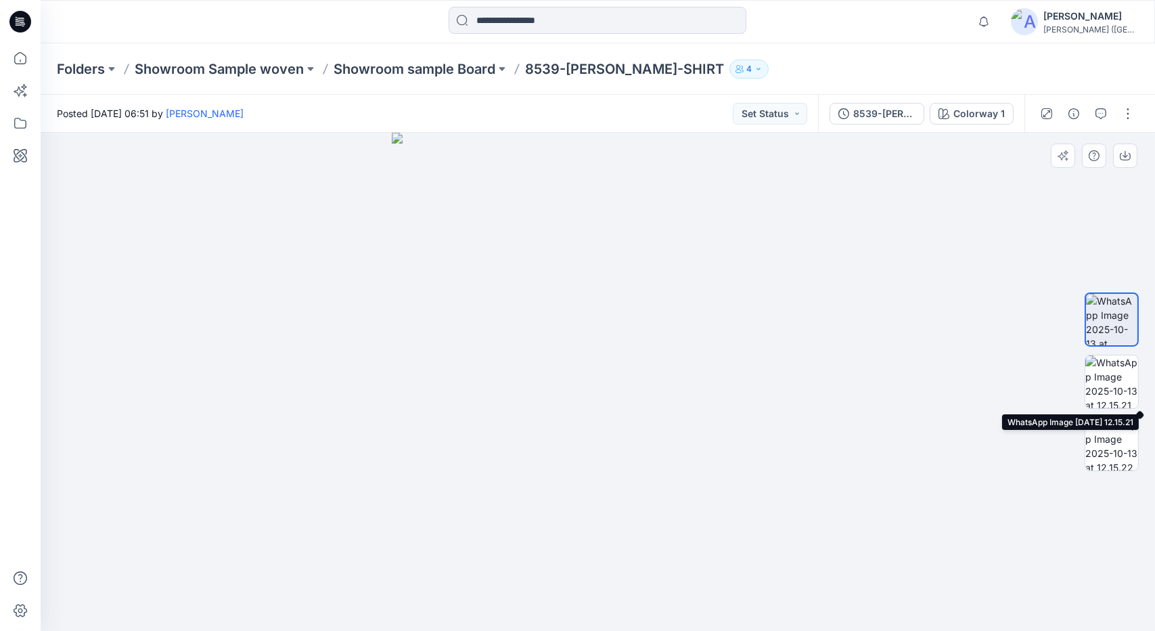
drag, startPoint x: 1104, startPoint y: 378, endPoint x: 1112, endPoint y: 409, distance: 31.5
click at [1104, 380] on img at bounding box center [1112, 381] width 53 height 53
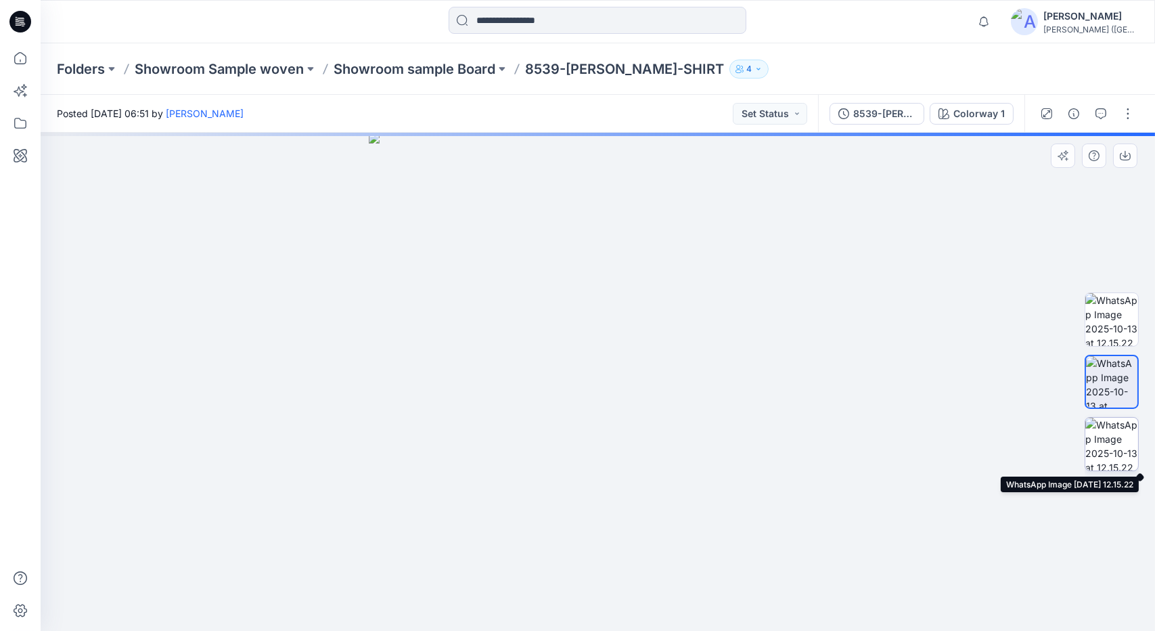
click at [1113, 426] on img at bounding box center [1112, 444] width 53 height 53
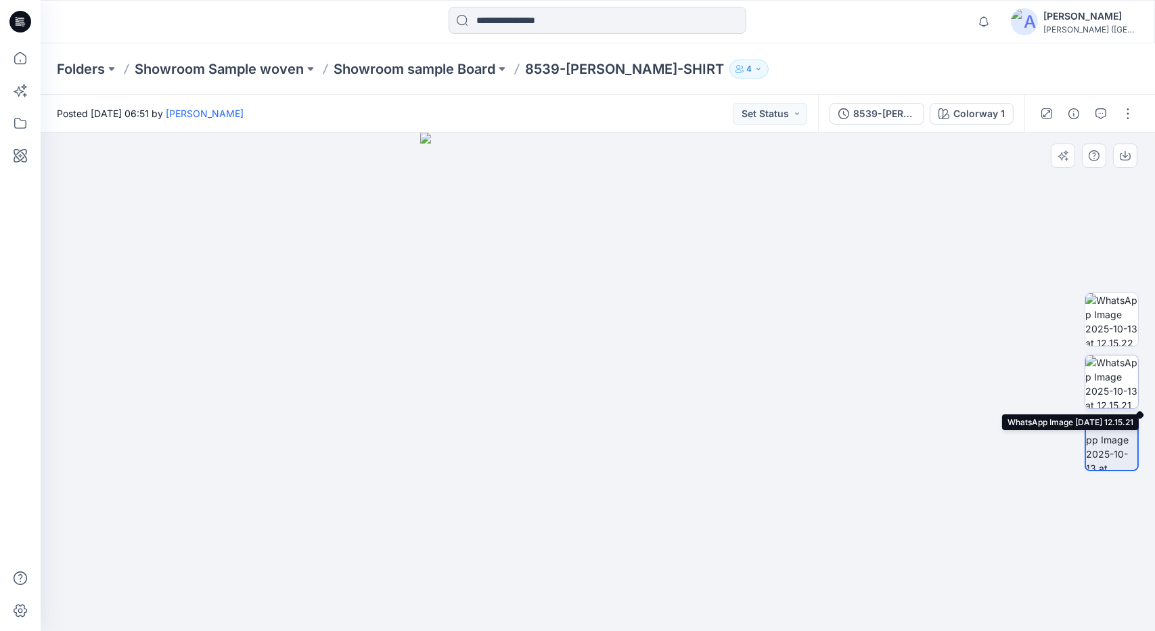
click at [1123, 389] on img at bounding box center [1112, 381] width 53 height 53
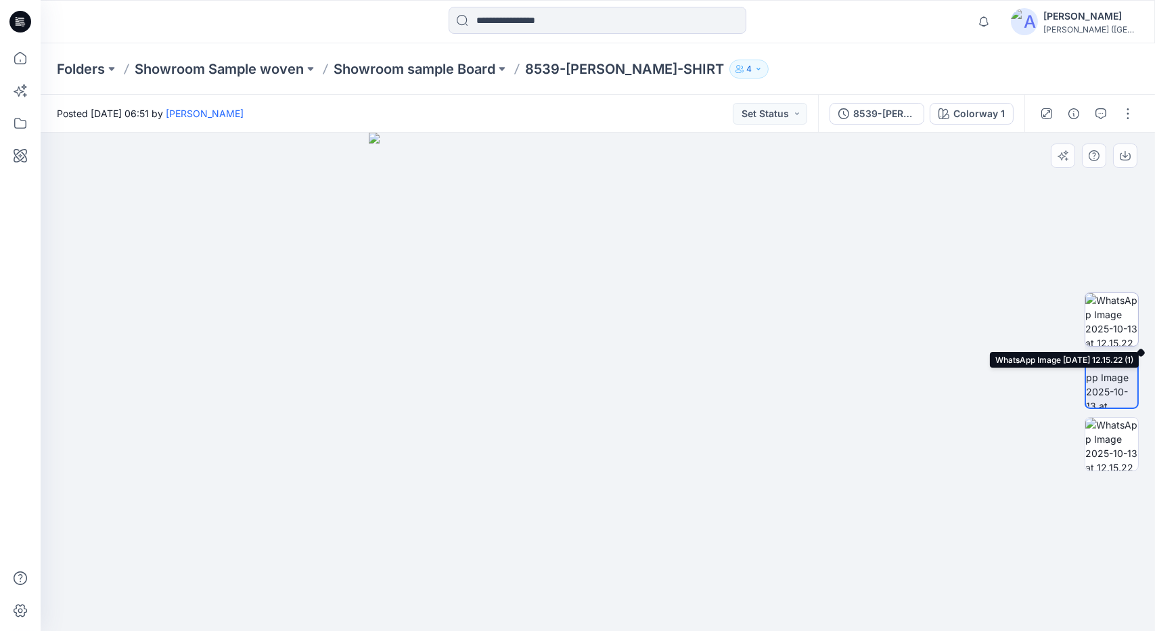
click at [1121, 330] on img at bounding box center [1112, 319] width 53 height 53
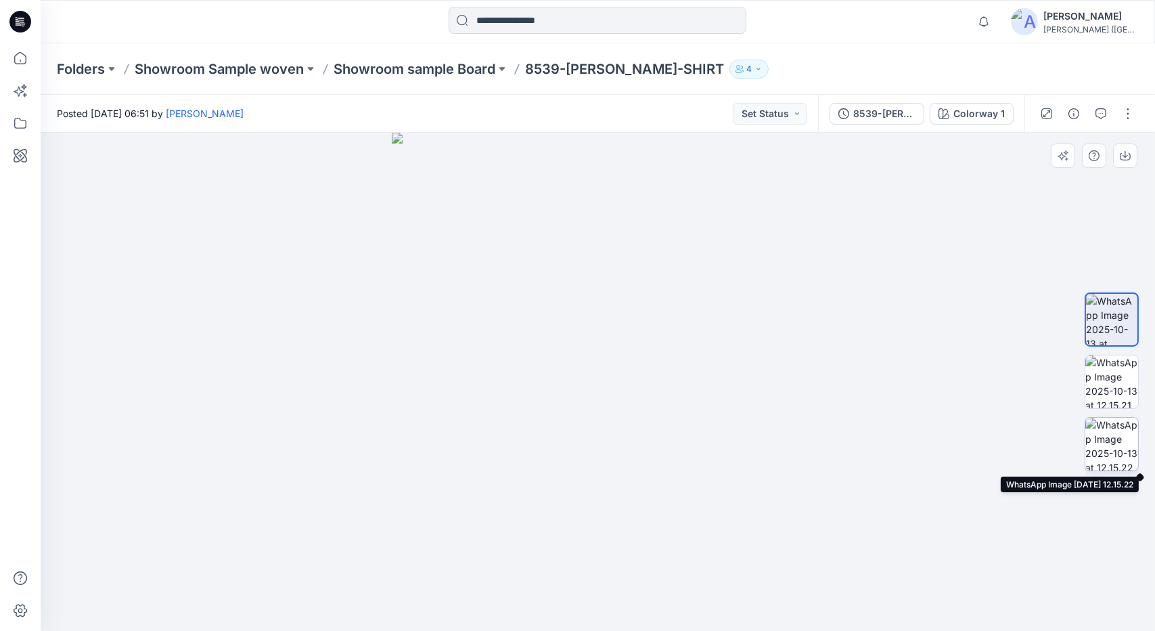
click at [1116, 427] on img at bounding box center [1112, 444] width 53 height 53
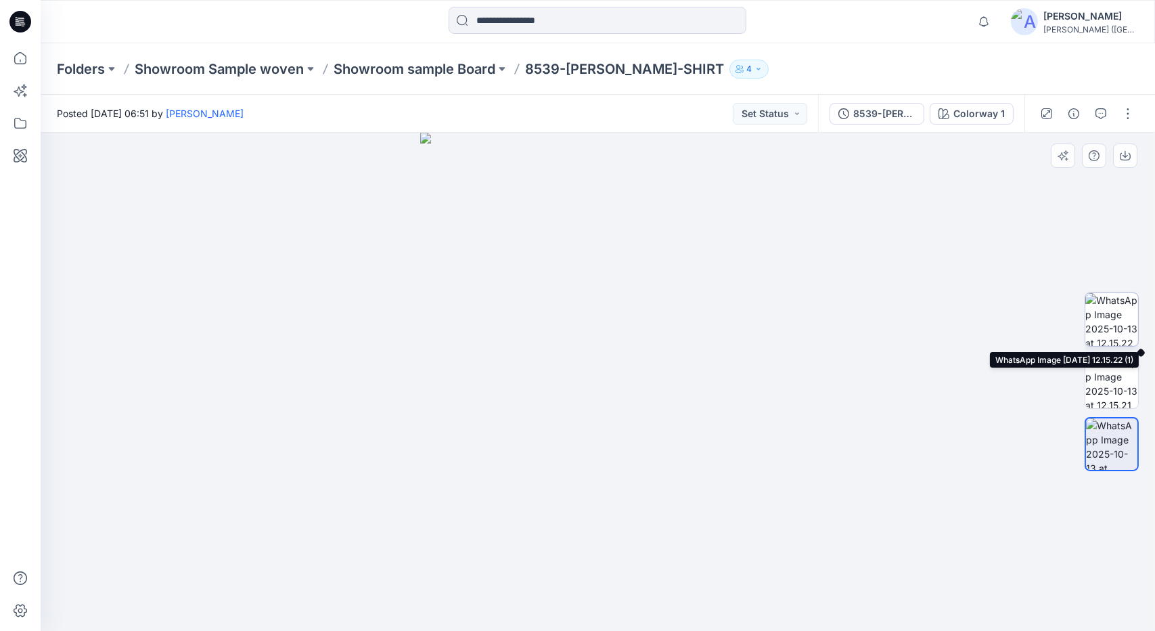
click at [1119, 314] on img at bounding box center [1112, 319] width 53 height 53
